Goal: Task Accomplishment & Management: Use online tool/utility

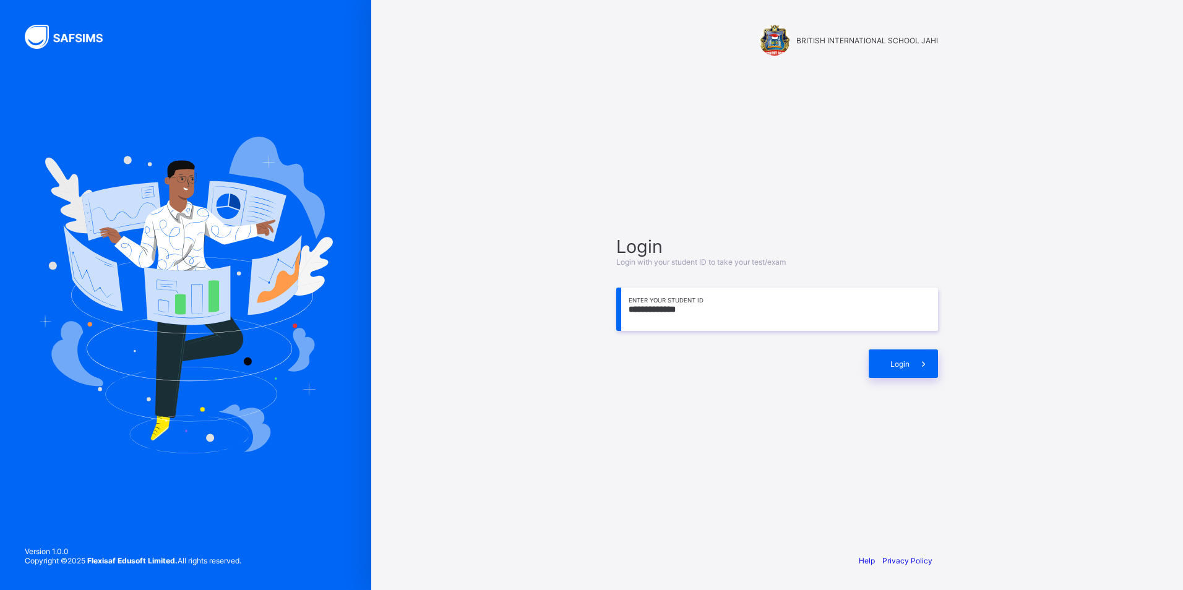
drag, startPoint x: 1178, startPoint y: 249, endPoint x: 1068, endPoint y: 622, distance: 388.9
drag, startPoint x: 1068, startPoint y: 622, endPoint x: 1160, endPoint y: 131, distance: 499.1
click at [1160, 131] on div "**********" at bounding box center [776, 295] width 811 height 590
click at [1023, 281] on div "**********" at bounding box center [776, 295] width 811 height 590
click at [734, 315] on input "**********" at bounding box center [777, 309] width 322 height 43
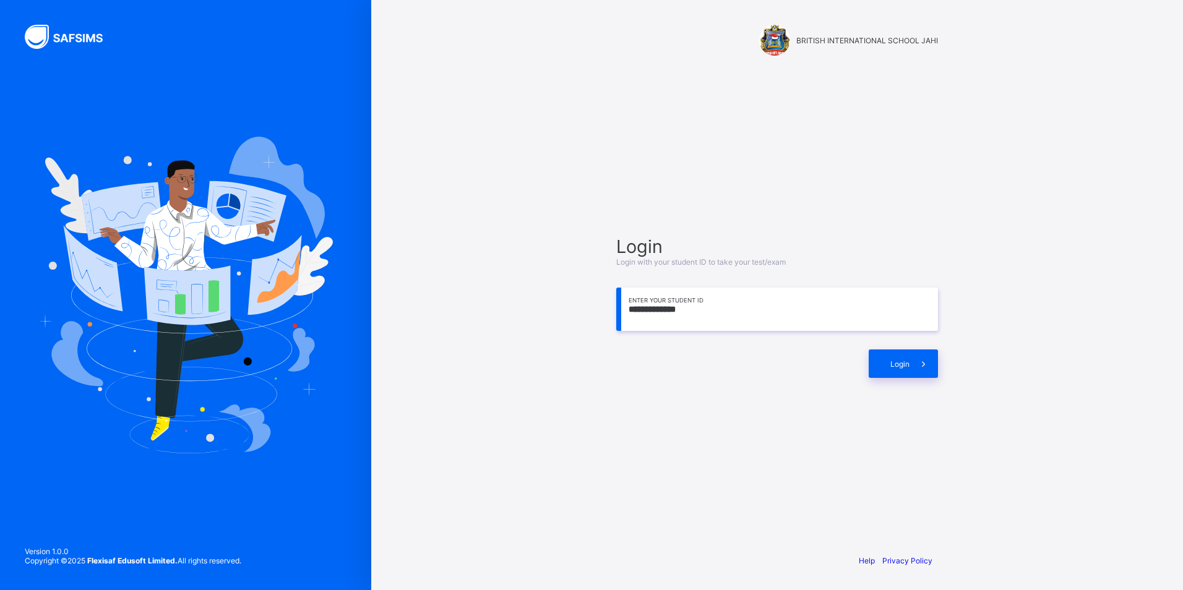
click at [902, 458] on div "**********" at bounding box center [777, 307] width 346 height 424
click at [907, 368] on span "Login" at bounding box center [899, 363] width 19 height 9
click at [925, 448] on div "**********" at bounding box center [777, 307] width 346 height 424
click at [707, 318] on input "**********" at bounding box center [777, 309] width 322 height 43
type input "**********"
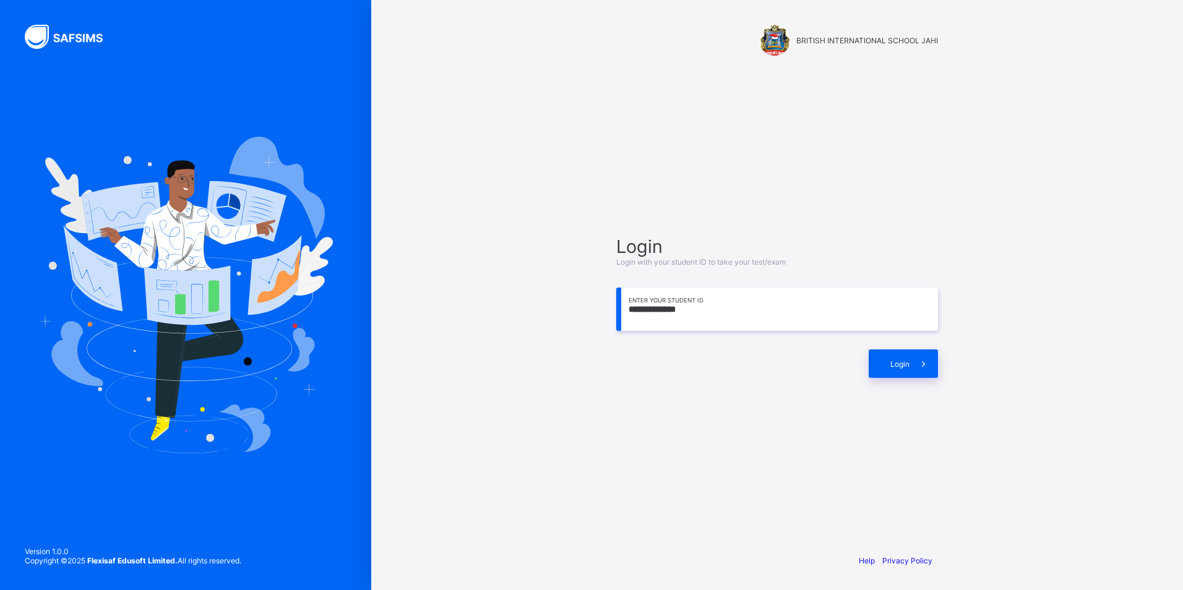
drag, startPoint x: 769, startPoint y: 72, endPoint x: 698, endPoint y: 546, distance: 478.6
click at [698, 546] on div "Help Privacy Policy" at bounding box center [777, 560] width 346 height 59
click at [875, 380] on div "**********" at bounding box center [777, 307] width 346 height 424
click at [877, 359] on div "Login" at bounding box center [902, 363] width 69 height 28
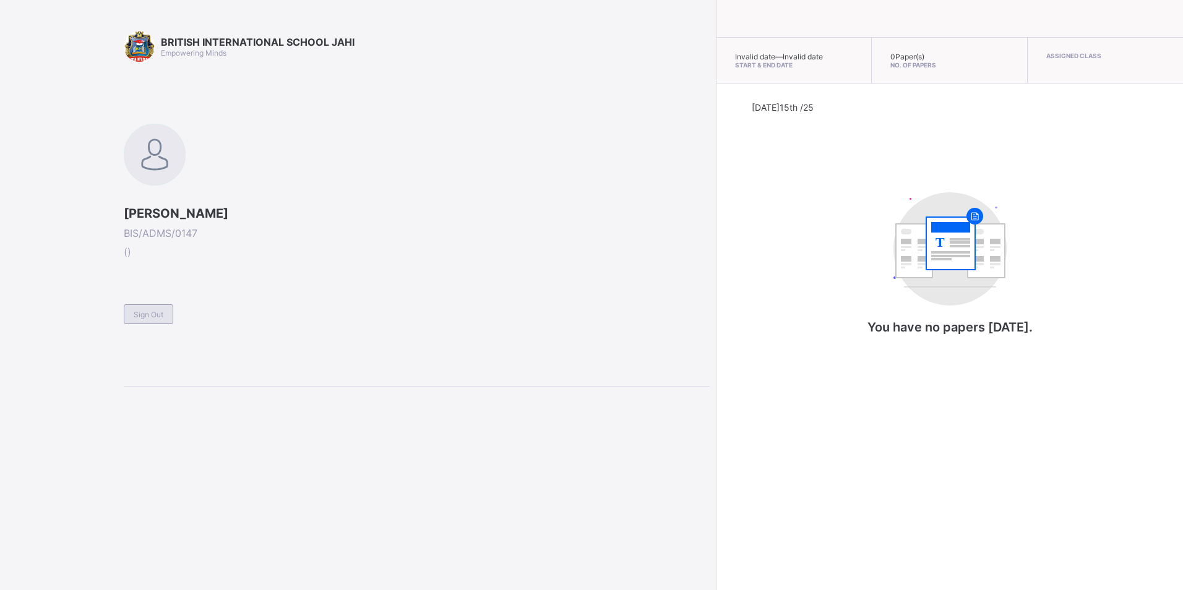
click at [136, 314] on span "Sign Out" at bounding box center [149, 314] width 30 height 9
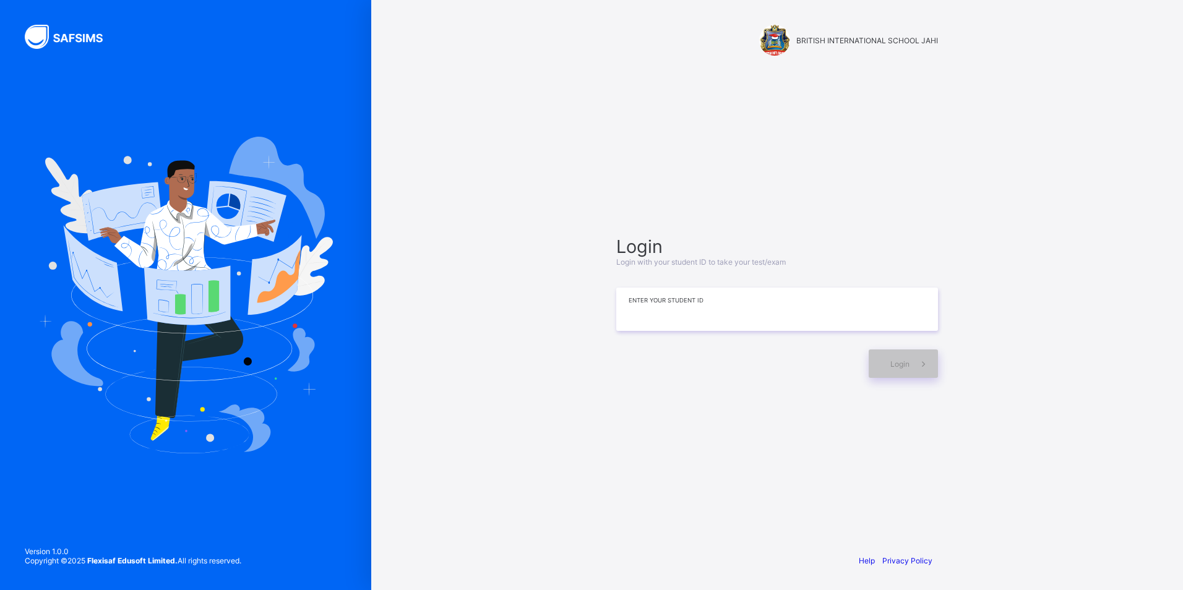
click at [834, 323] on input at bounding box center [777, 309] width 322 height 43
type input "**********"
click at [883, 364] on div "Login" at bounding box center [902, 363] width 69 height 28
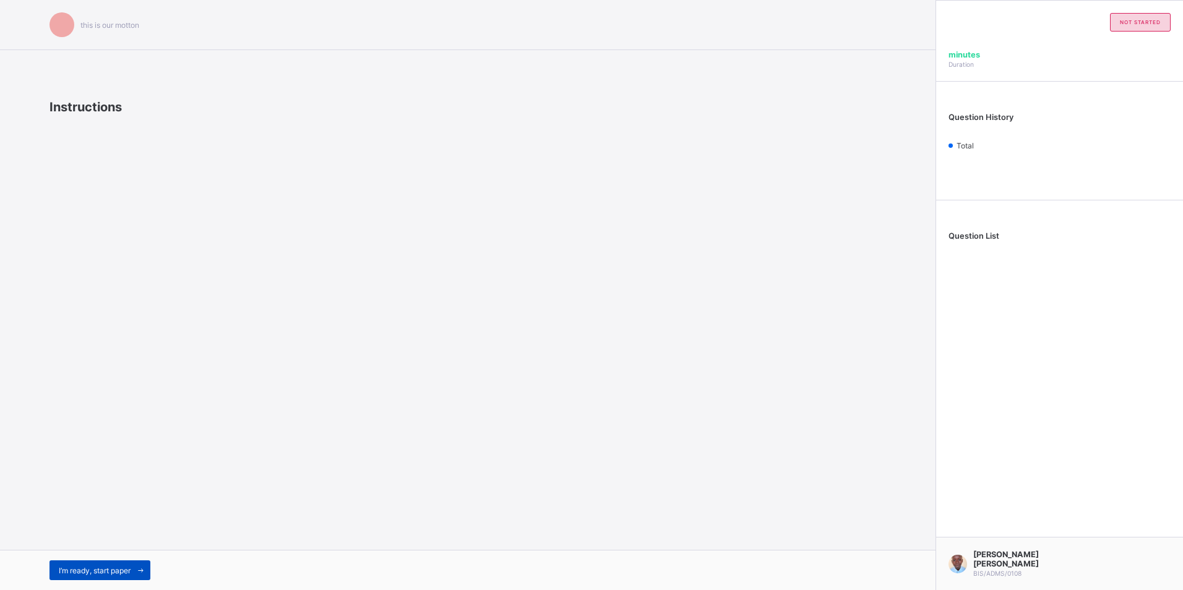
click at [92, 569] on div "I’m ready, start paper" at bounding box center [99, 570] width 101 height 20
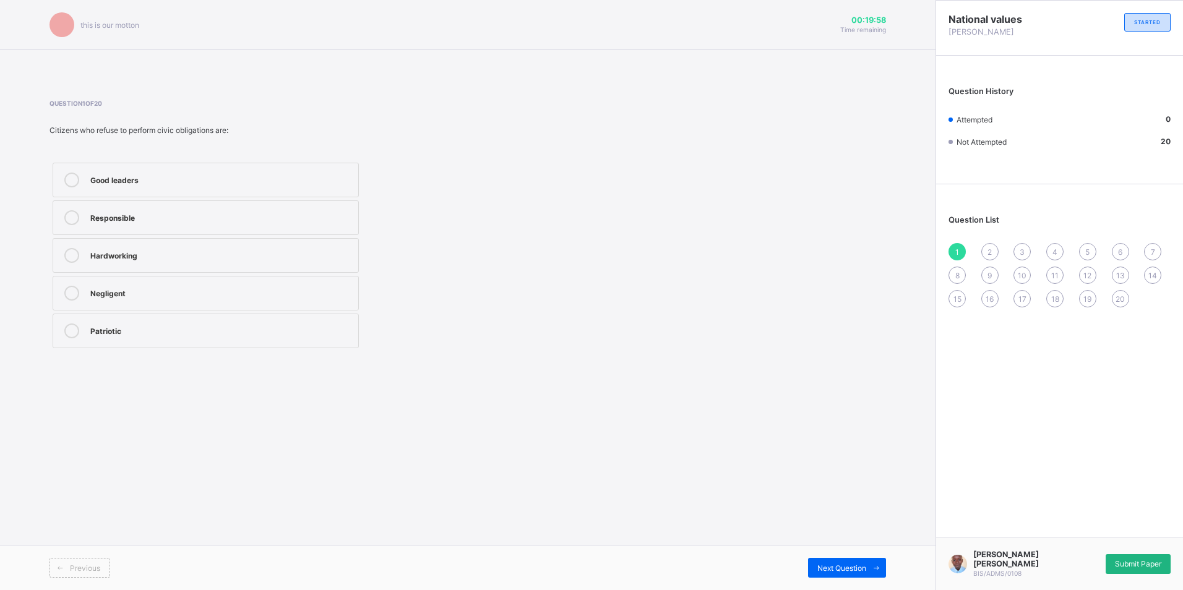
click at [1126, 560] on span "Submit Paper" at bounding box center [1138, 563] width 46 height 9
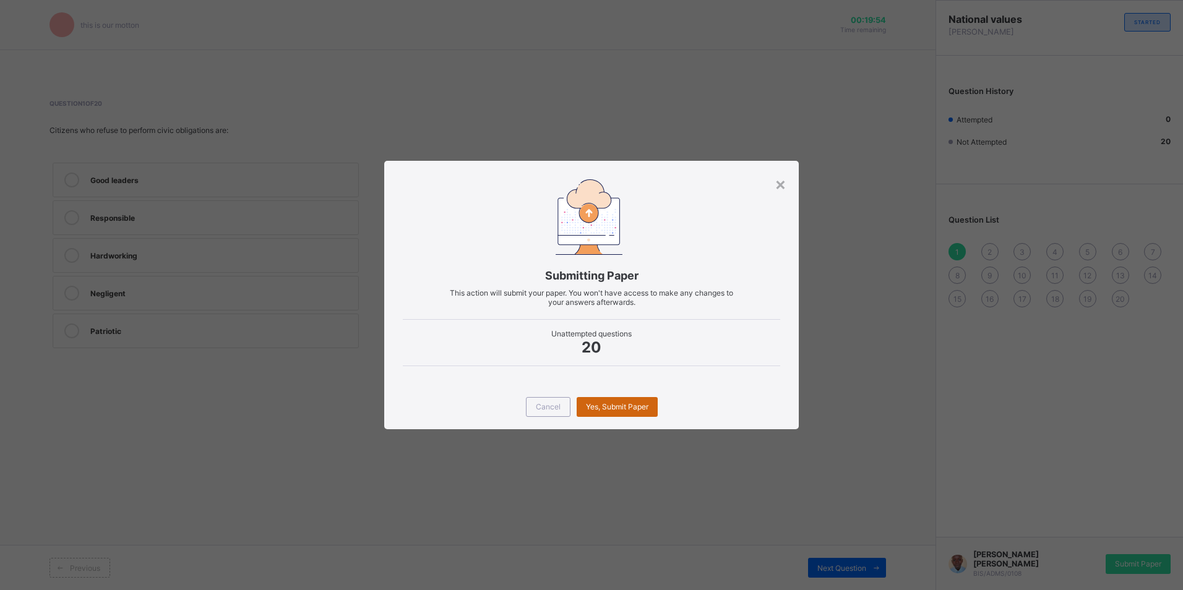
click at [642, 399] on div "Yes, Submit Paper" at bounding box center [616, 407] width 81 height 20
click at [636, 405] on span "Yes, Submit Paper" at bounding box center [617, 406] width 62 height 9
click at [550, 411] on span "Cancel" at bounding box center [548, 406] width 25 height 9
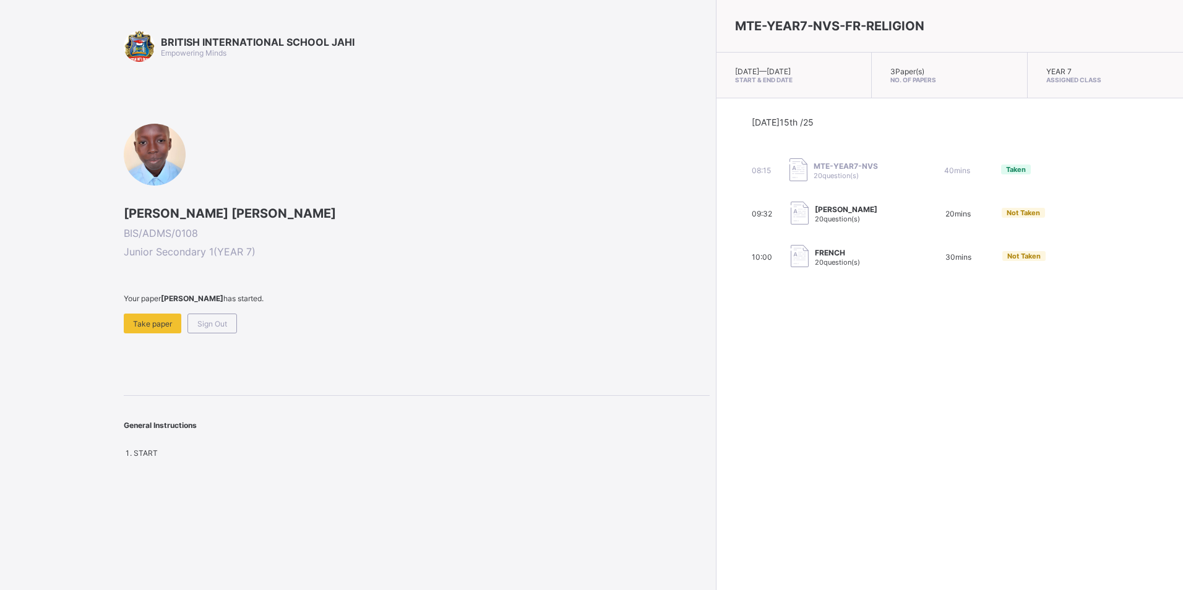
click at [1007, 252] on span "Not Taken" at bounding box center [1023, 256] width 33 height 9
click at [815, 257] on div "FRENCH 20 question(s)" at bounding box center [837, 257] width 45 height 19
drag, startPoint x: 653, startPoint y: 255, endPoint x: 784, endPoint y: 260, distance: 131.2
click at [784, 260] on div "[DATE] 15th /25 08:15 MTE-YEAR7-NVS 20 question(s) 40 mins Taken 09:32 [PERSON_…" at bounding box center [949, 192] width 466 height 189
click at [220, 319] on span "Sign Out" at bounding box center [212, 323] width 30 height 9
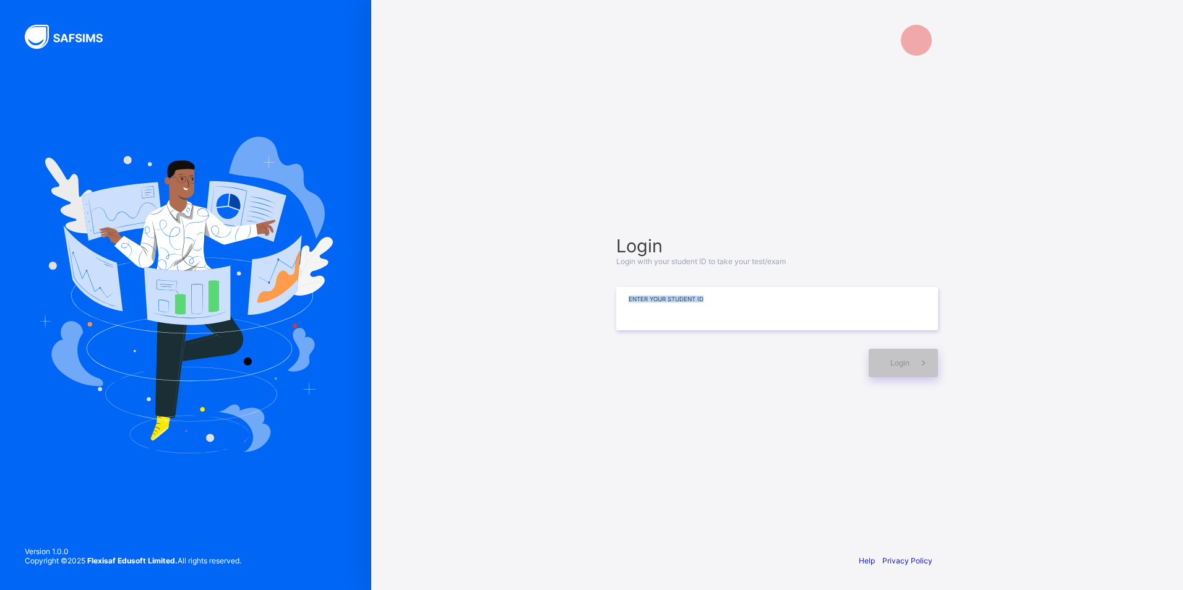
drag, startPoint x: 758, startPoint y: 328, endPoint x: 754, endPoint y: 301, distance: 27.6
click at [754, 301] on div "Login Login with your student ID to take your test/exam Enter your Student ID L…" at bounding box center [777, 306] width 322 height 142
click at [754, 301] on input at bounding box center [777, 308] width 322 height 43
type input "**********"
click at [894, 362] on span "Login" at bounding box center [899, 363] width 19 height 9
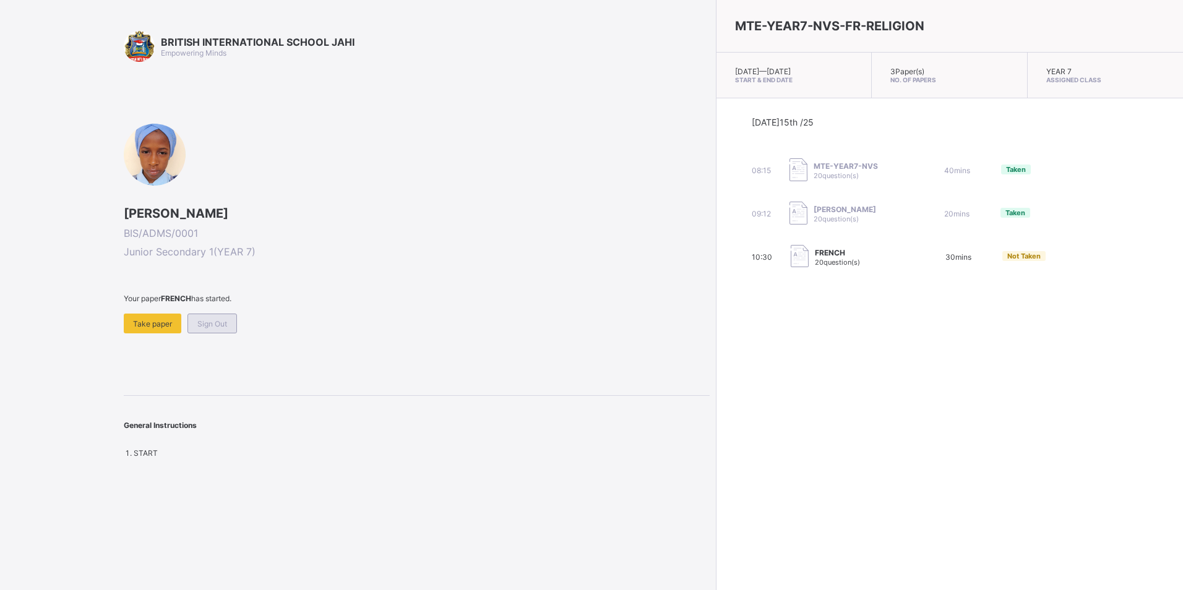
click at [221, 327] on span "Sign Out" at bounding box center [212, 323] width 30 height 9
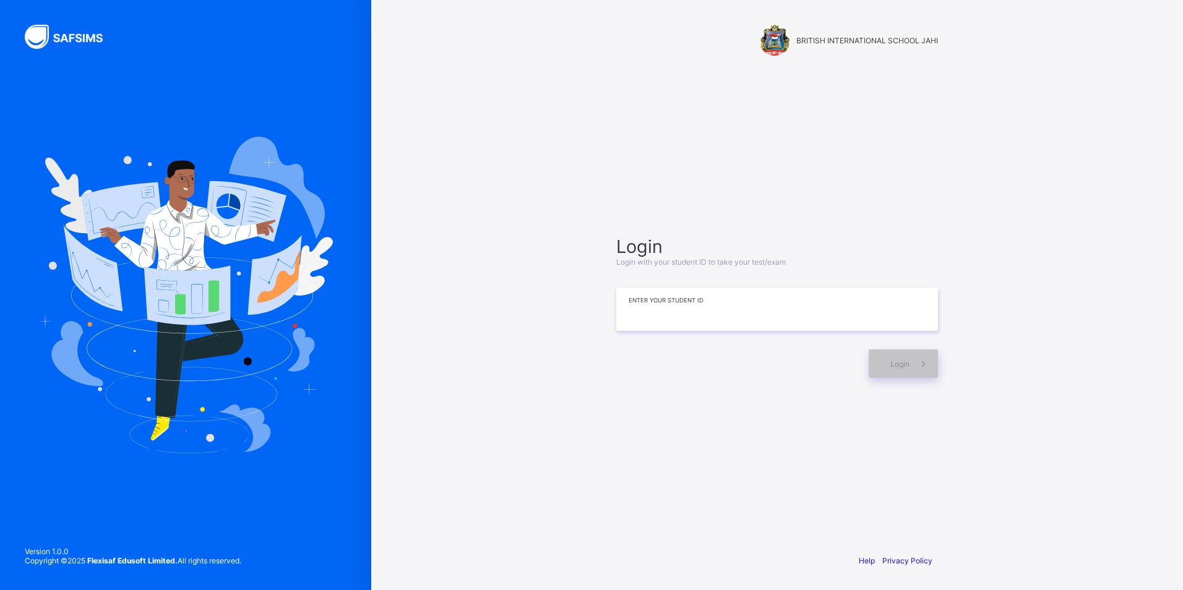
click at [687, 316] on input at bounding box center [777, 309] width 322 height 43
type input "**********"
click at [902, 372] on div "Login" at bounding box center [902, 363] width 69 height 28
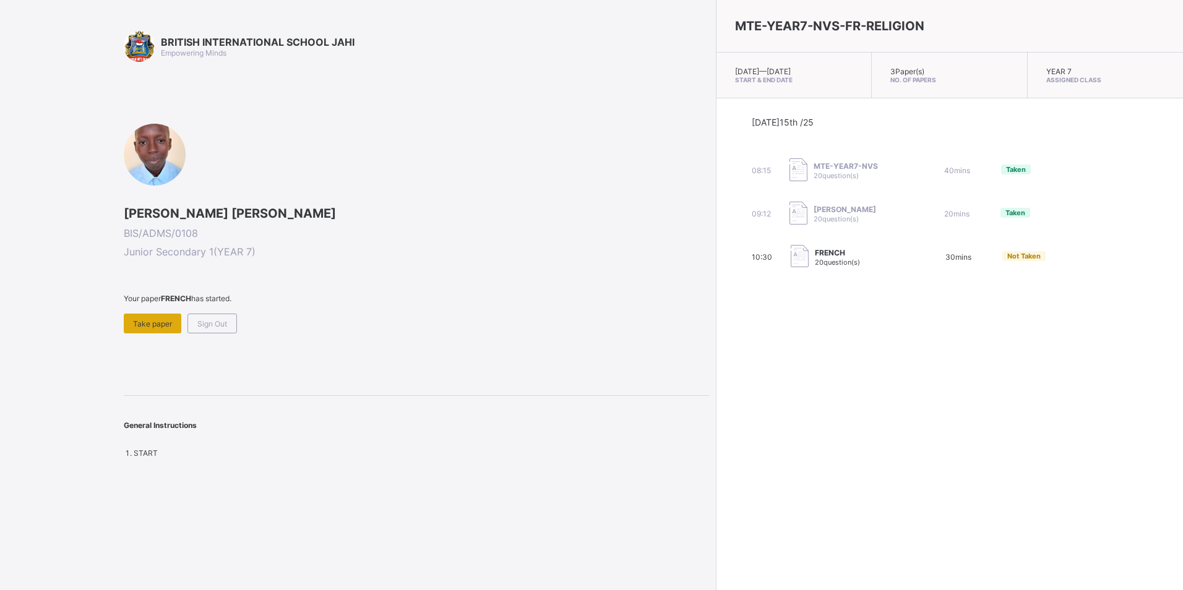
click at [163, 321] on span "Take paper" at bounding box center [152, 323] width 39 height 9
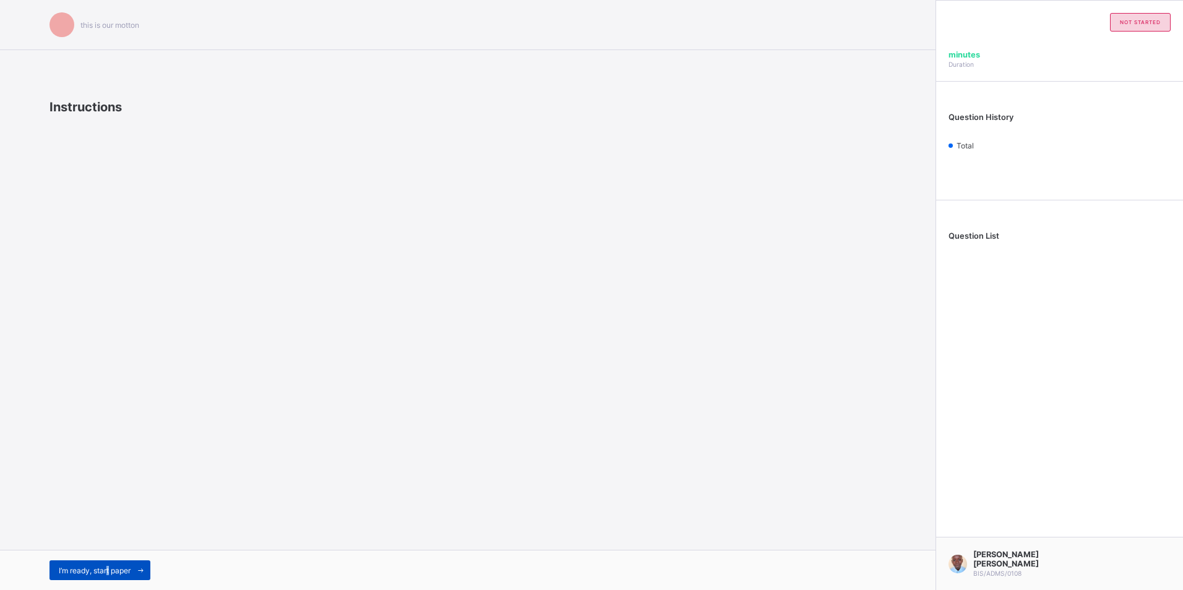
drag, startPoint x: 137, startPoint y: 435, endPoint x: 111, endPoint y: 569, distance: 136.1
click at [111, 569] on div "I’m ready, start paper" at bounding box center [99, 570] width 101 height 20
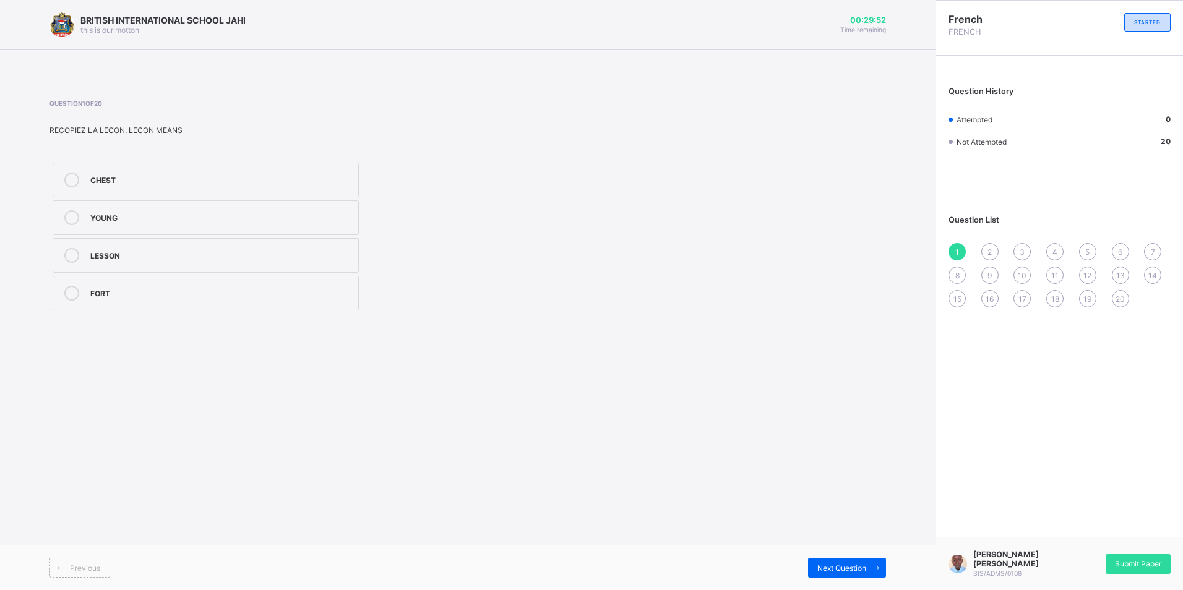
click at [164, 271] on label "LESSON" at bounding box center [206, 255] width 306 height 35
click at [842, 575] on div "Previous Next Question" at bounding box center [467, 567] width 935 height 45
drag, startPoint x: 842, startPoint y: 575, endPoint x: 842, endPoint y: 567, distance: 7.4
click at [842, 567] on span "Next Question" at bounding box center [841, 567] width 49 height 9
click at [142, 202] on label "come in\" at bounding box center [206, 217] width 306 height 35
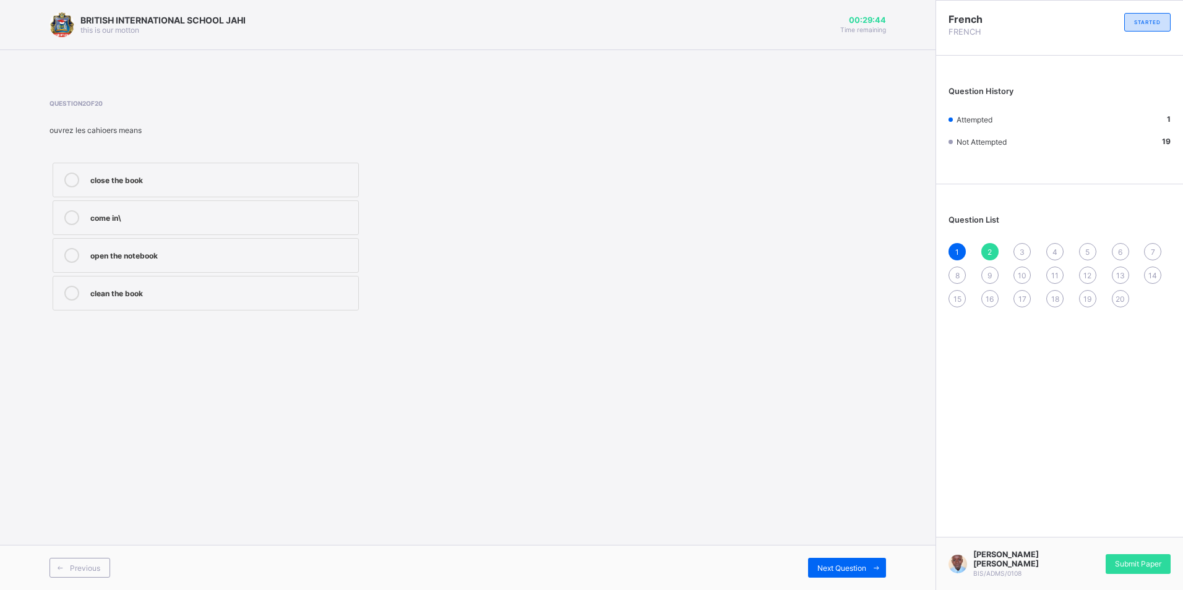
click at [155, 181] on div "close the book" at bounding box center [221, 179] width 262 height 12
click at [828, 557] on div "Previous Next Question" at bounding box center [467, 567] width 935 height 45
click at [829, 563] on div "Next Question" at bounding box center [847, 568] width 78 height 20
click at [226, 307] on label "the note book is beside" at bounding box center [206, 293] width 306 height 35
click at [238, 191] on label "copy the note" at bounding box center [206, 180] width 306 height 35
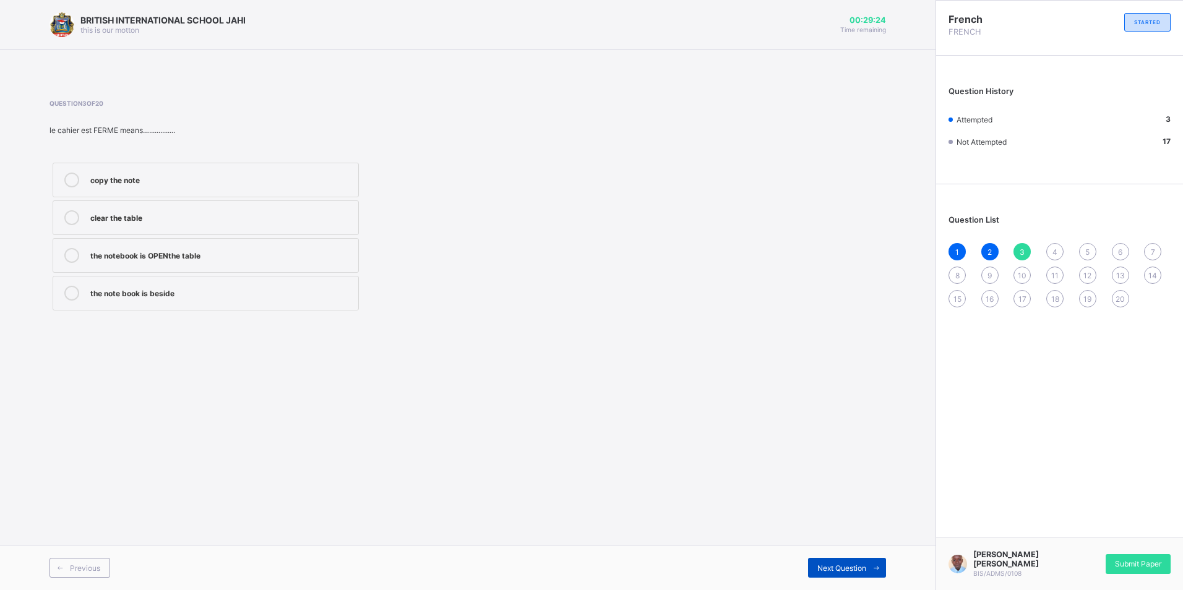
click at [870, 567] on span at bounding box center [876, 568] width 20 height 20
click at [93, 210] on label "65" at bounding box center [206, 217] width 306 height 35
drag, startPoint x: 854, startPoint y: 582, endPoint x: 839, endPoint y: 569, distance: 19.7
click at [839, 569] on div "Previous Next Question" at bounding box center [467, 567] width 935 height 45
click at [838, 568] on span "Next Question" at bounding box center [841, 567] width 49 height 9
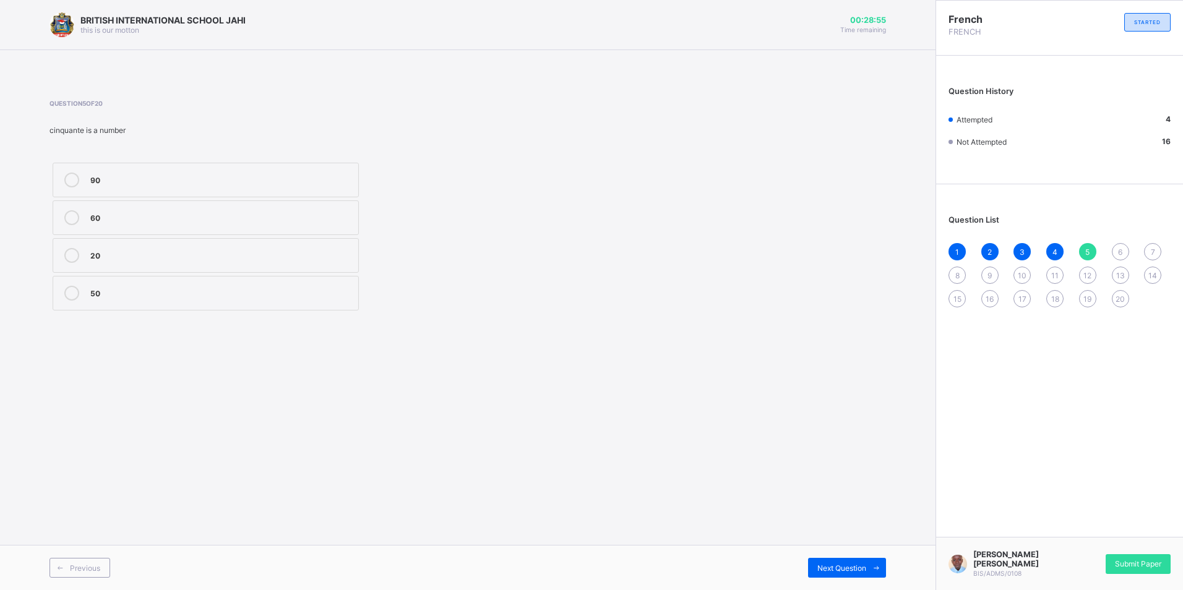
click at [136, 237] on div "90 60 20 50" at bounding box center [205, 237] width 312 height 154
drag, startPoint x: 136, startPoint y: 237, endPoint x: 136, endPoint y: 247, distance: 10.5
click at [136, 247] on div "90 60 20 50" at bounding box center [205, 237] width 312 height 154
click at [136, 247] on label "20" at bounding box center [206, 255] width 306 height 35
click at [862, 566] on span "Next Question" at bounding box center [841, 567] width 49 height 9
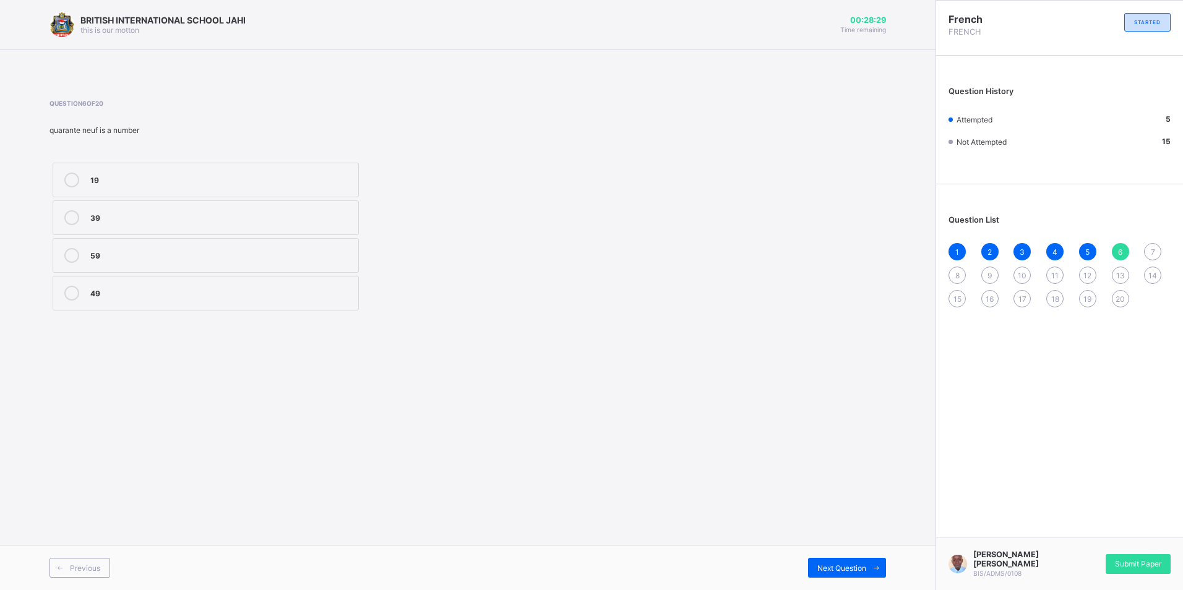
click at [192, 228] on label "39" at bounding box center [206, 217] width 306 height 35
click at [860, 561] on div "Next Question" at bounding box center [847, 568] width 78 height 20
drag, startPoint x: 244, startPoint y: 178, endPoint x: 409, endPoint y: 204, distance: 167.3
click at [274, 178] on div "40" at bounding box center [221, 179] width 262 height 12
click at [864, 570] on span "Next Question" at bounding box center [841, 567] width 49 height 9
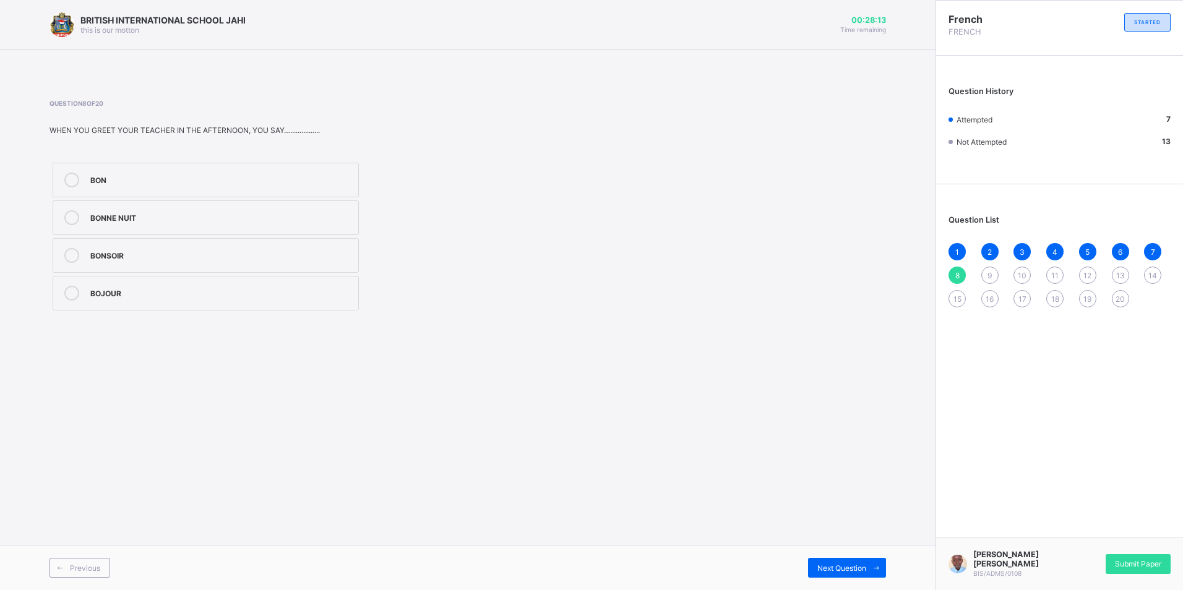
click at [241, 208] on label "BONNE NUIT" at bounding box center [206, 217] width 306 height 35
click at [244, 252] on div "BONSOIR" at bounding box center [221, 254] width 262 height 12
click at [841, 569] on span "Next Question" at bounding box center [841, 567] width 49 height 9
click at [201, 152] on div "Question 9 of 20 WHEN YOU GREET YOUR TEACHER IN THE MORNING , YOU SAY….........…" at bounding box center [309, 207] width 521 height 214
drag, startPoint x: 222, startPoint y: 184, endPoint x: 231, endPoint y: 173, distance: 14.0
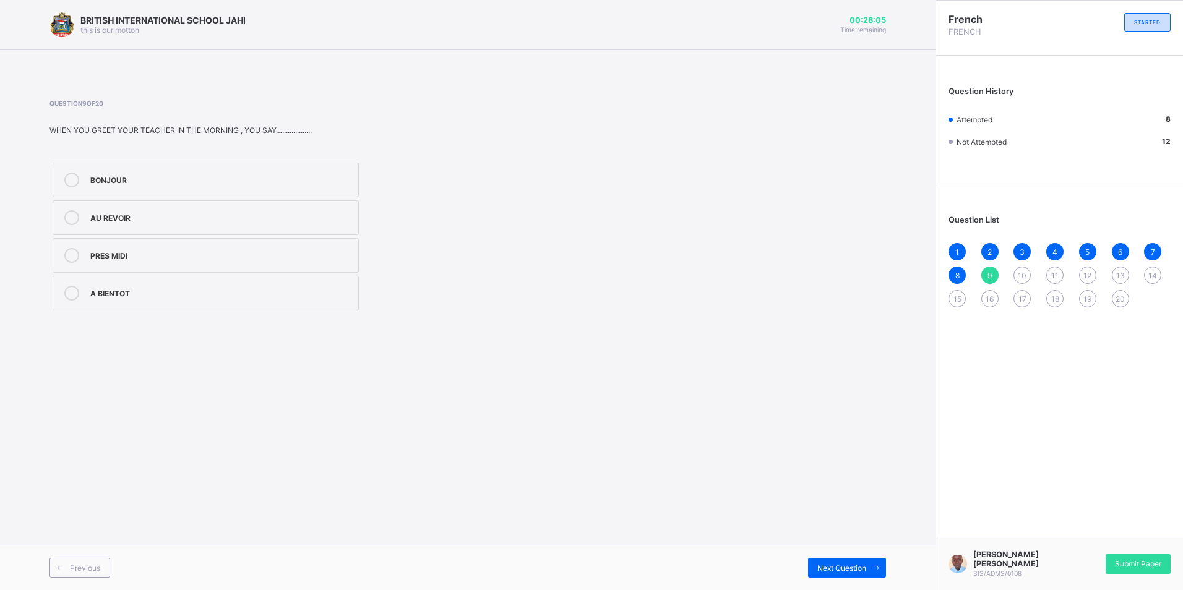
click at [228, 177] on div "BONJOUR" at bounding box center [221, 179] width 262 height 12
click at [847, 565] on span "Next Question" at bounding box center [841, 567] width 49 height 9
click at [224, 297] on div "20" at bounding box center [221, 292] width 262 height 12
click at [855, 565] on span "Next Question" at bounding box center [841, 567] width 49 height 9
click at [299, 180] on div "5" at bounding box center [221, 179] width 262 height 12
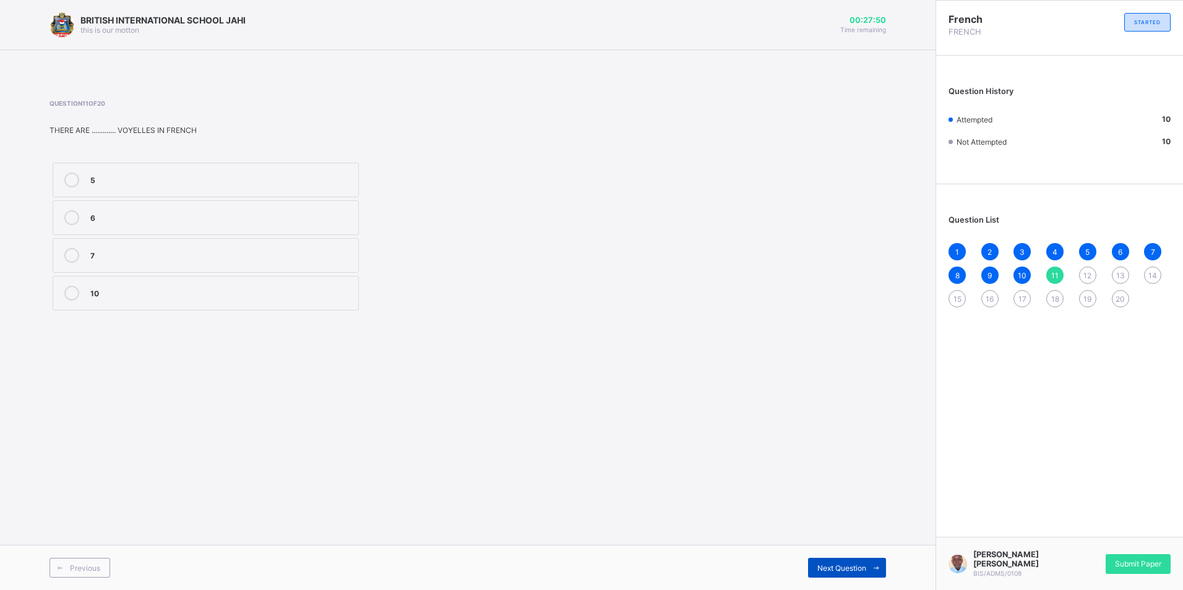
click at [826, 561] on div "Next Question" at bounding box center [847, 568] width 78 height 20
drag, startPoint x: 170, startPoint y: 265, endPoint x: 265, endPoint y: 270, distance: 95.4
click at [178, 255] on label "24" at bounding box center [206, 255] width 306 height 35
click at [858, 565] on span "Next Question" at bounding box center [841, 567] width 49 height 9
drag, startPoint x: 108, startPoint y: 227, endPoint x: 109, endPoint y: 216, distance: 10.5
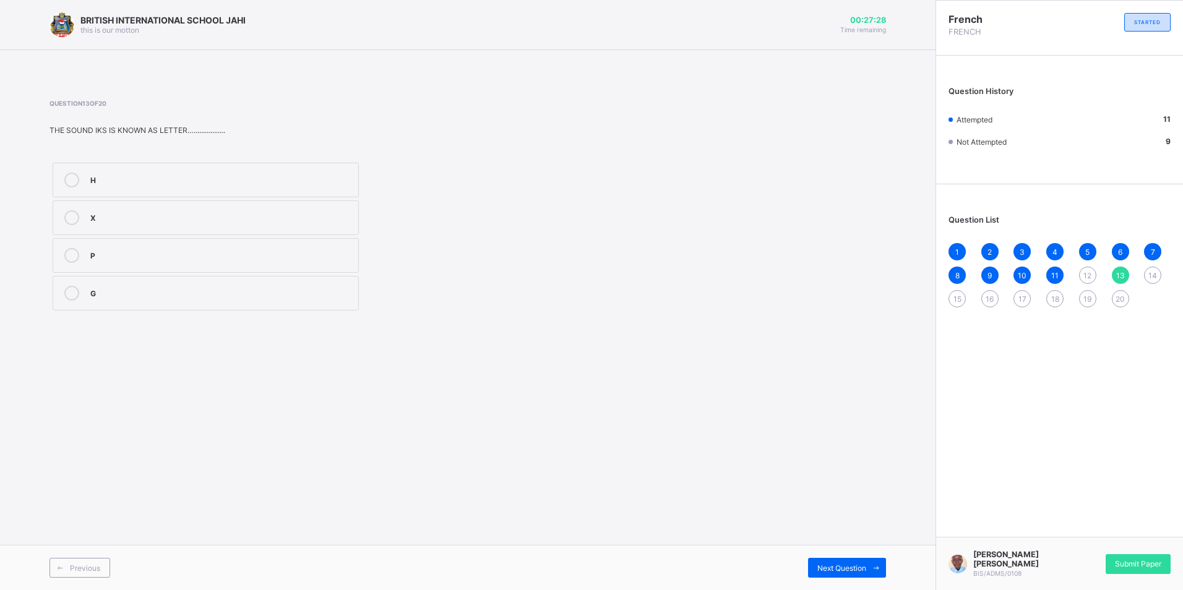
click at [109, 216] on label "X" at bounding box center [206, 217] width 306 height 35
click at [881, 574] on span at bounding box center [876, 568] width 20 height 20
click at [124, 261] on div "H" at bounding box center [221, 255] width 262 height 15
click at [862, 573] on div "Next Question" at bounding box center [847, 568] width 78 height 20
click at [111, 181] on div "bonne nuit" at bounding box center [221, 179] width 262 height 12
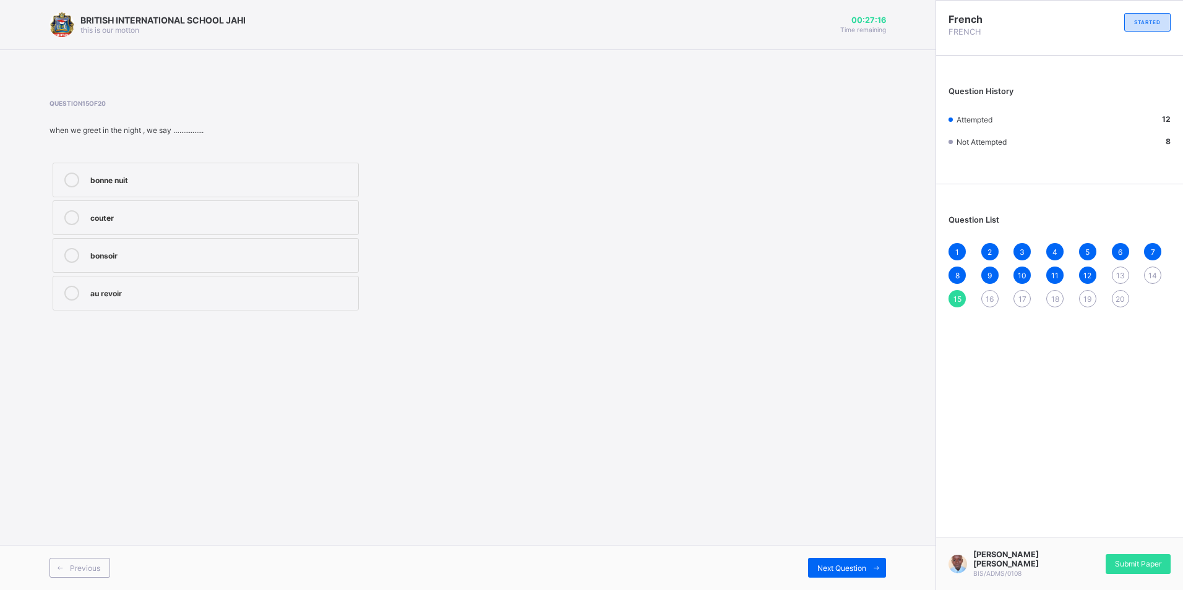
click at [888, 572] on div "Previous Next Question" at bounding box center [467, 567] width 935 height 45
click at [855, 589] on div "Previous Next Question" at bounding box center [467, 567] width 935 height 45
click at [855, 574] on div "Next Question" at bounding box center [847, 568] width 78 height 20
click at [176, 222] on div "merci" at bounding box center [221, 216] width 262 height 12
click at [843, 568] on span "Next Question" at bounding box center [841, 567] width 49 height 9
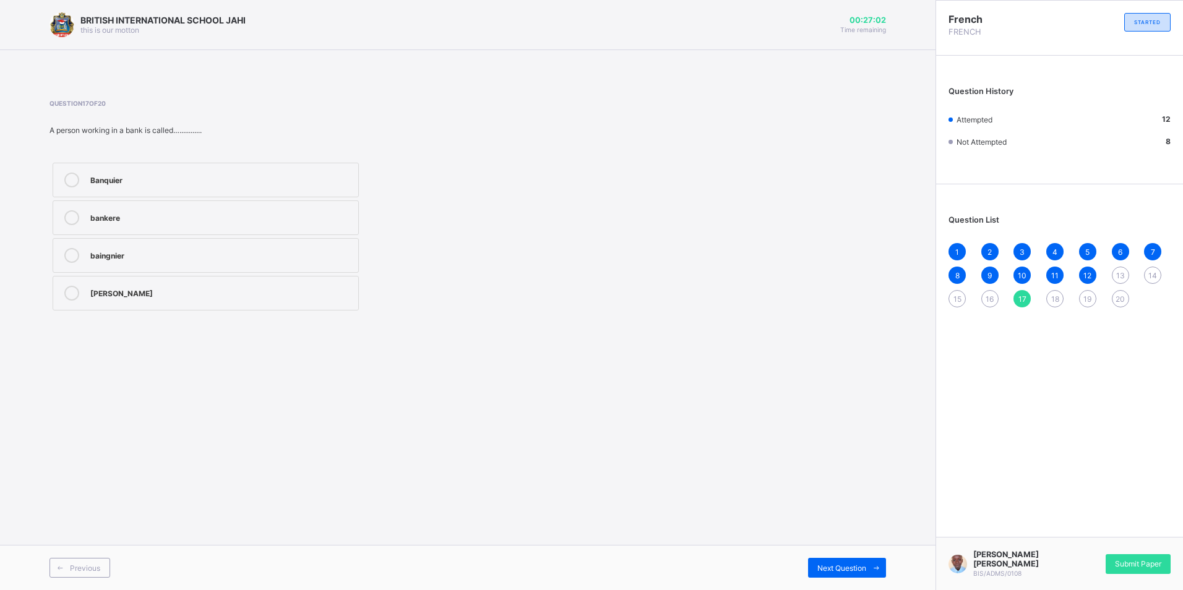
click at [173, 221] on div "bankere" at bounding box center [221, 216] width 262 height 12
click at [821, 562] on div "Next Question" at bounding box center [847, 568] width 78 height 20
click at [152, 178] on div "Y" at bounding box center [221, 179] width 262 height 12
click at [831, 567] on span "Next Question" at bounding box center [841, 567] width 49 height 9
click at [200, 182] on div "Mali" at bounding box center [221, 179] width 262 height 12
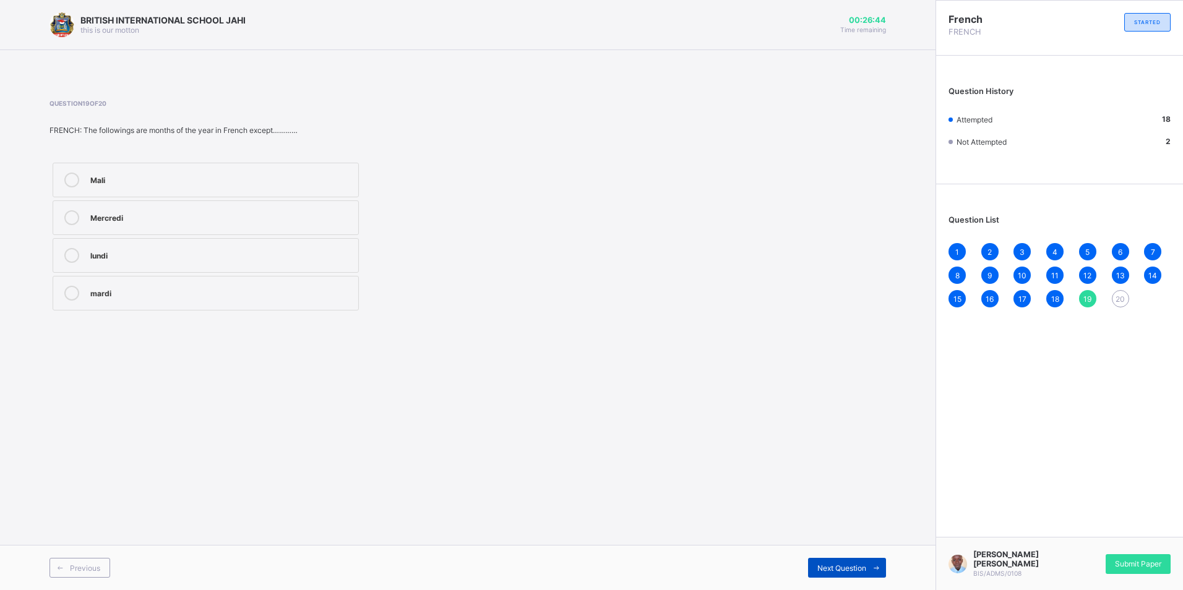
click at [862, 564] on span "Next Question" at bounding box center [841, 567] width 49 height 9
click at [184, 285] on label "Merçi" at bounding box center [206, 293] width 306 height 35
click at [1121, 565] on span "Submit Paper" at bounding box center [1138, 563] width 46 height 9
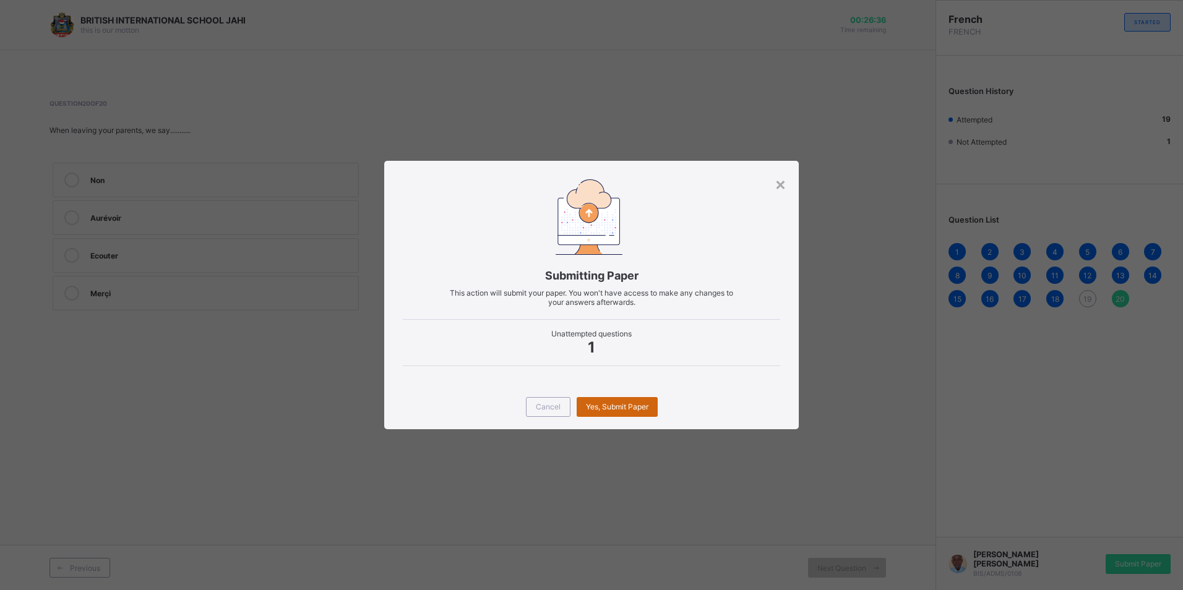
click at [602, 411] on span "Yes, Submit Paper" at bounding box center [617, 406] width 62 height 9
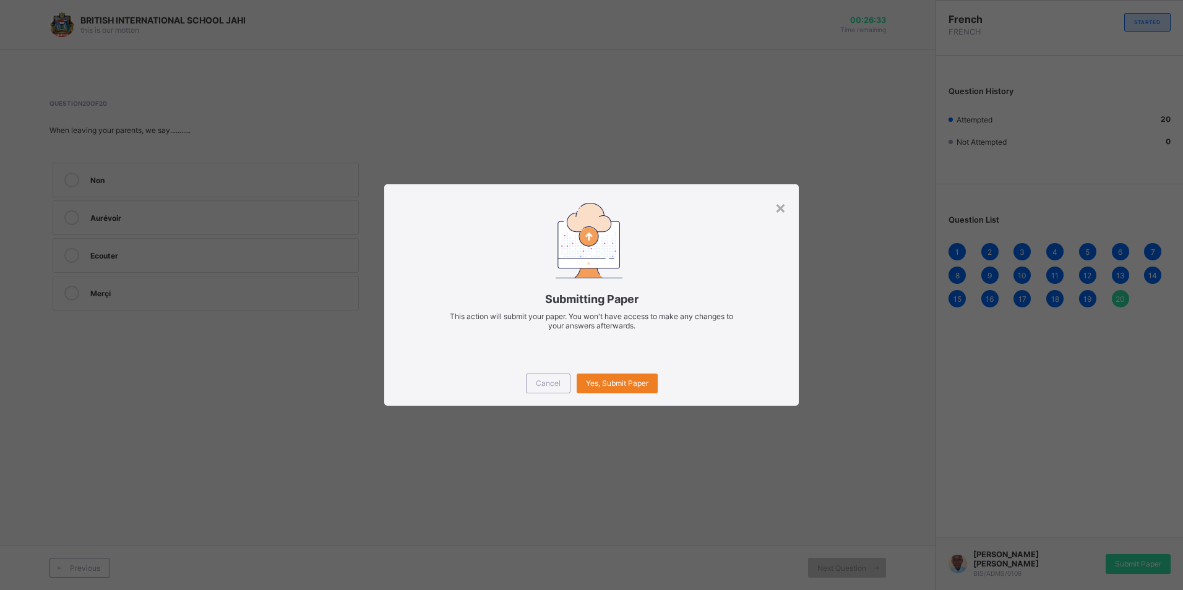
click at [644, 372] on div "Cancel Yes, Submit Paper" at bounding box center [591, 383] width 414 height 45
click at [646, 376] on div "Yes, Submit Paper" at bounding box center [616, 384] width 81 height 20
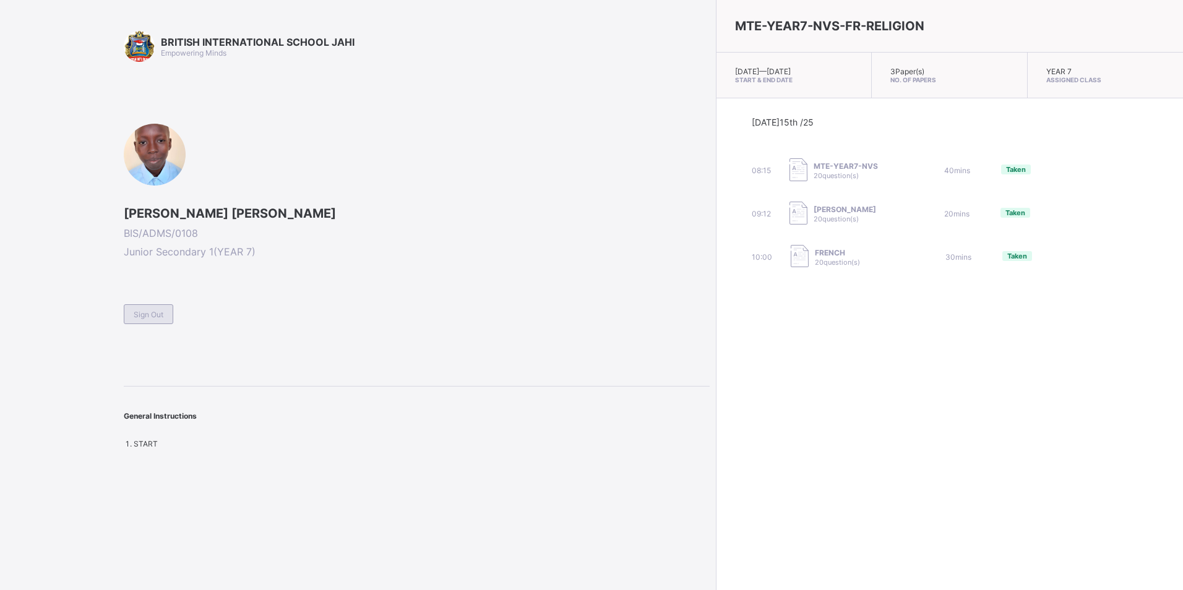
click at [164, 307] on div "Sign Out" at bounding box center [148, 314] width 49 height 20
